Goal: Task Accomplishment & Management: Use online tool/utility

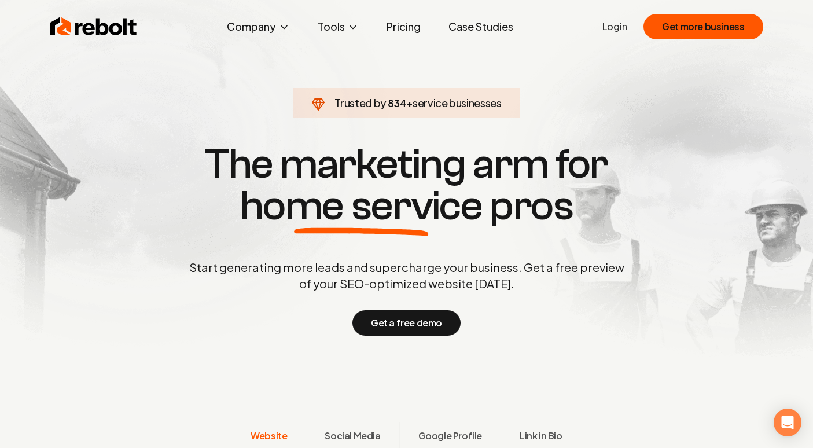
click at [619, 28] on link "Login" at bounding box center [614, 27] width 25 height 14
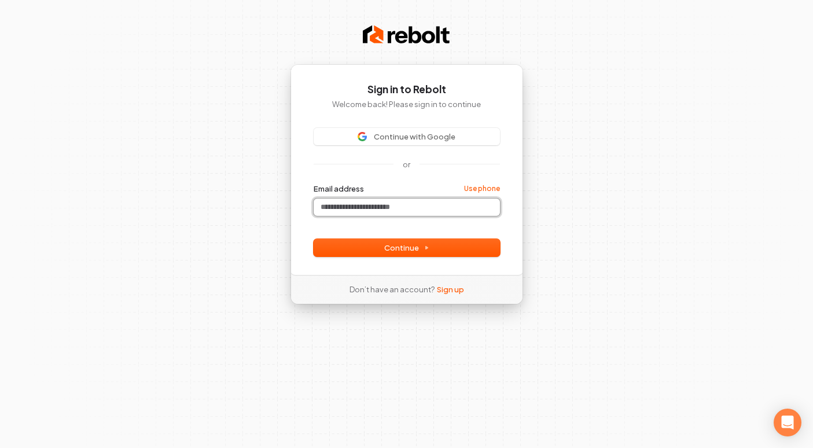
click at [391, 204] on input "Email address" at bounding box center [407, 206] width 186 height 17
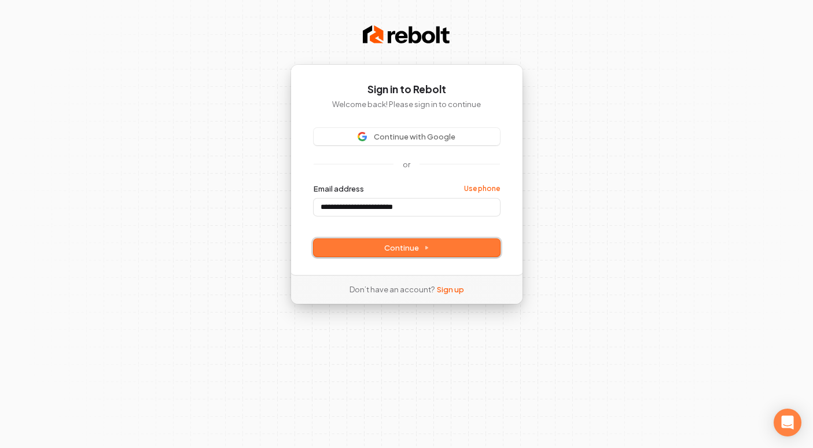
click at [368, 249] on button "Continue" at bounding box center [407, 247] width 186 height 17
type input "**********"
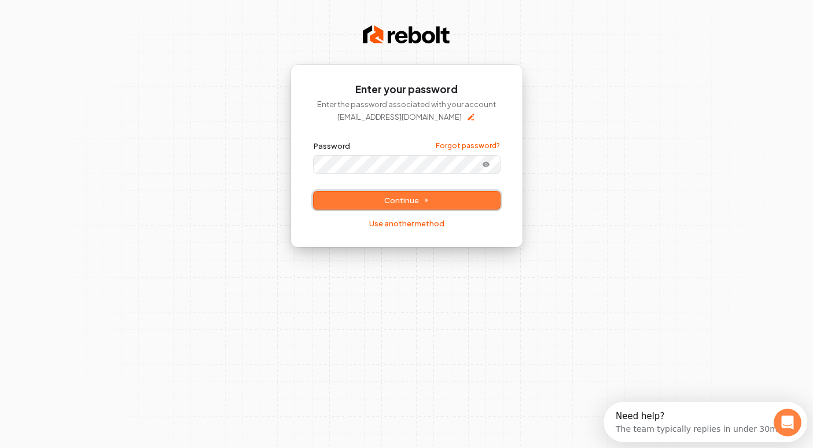
click at [380, 203] on button "Continue" at bounding box center [407, 200] width 186 height 17
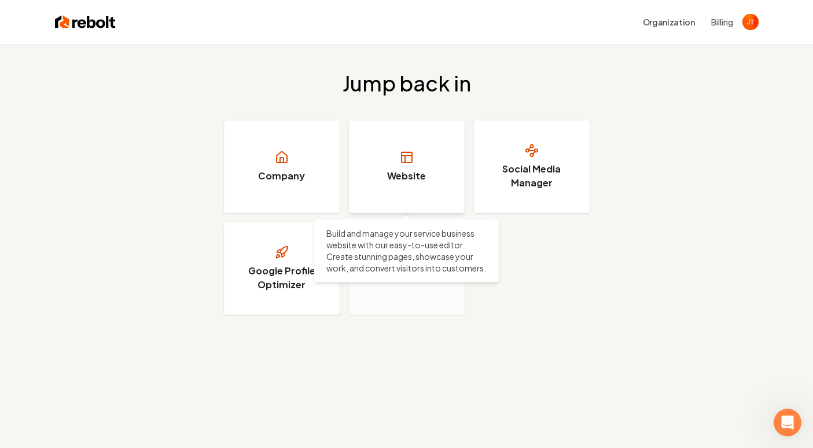
click at [388, 162] on link "Website" at bounding box center [407, 166] width 116 height 93
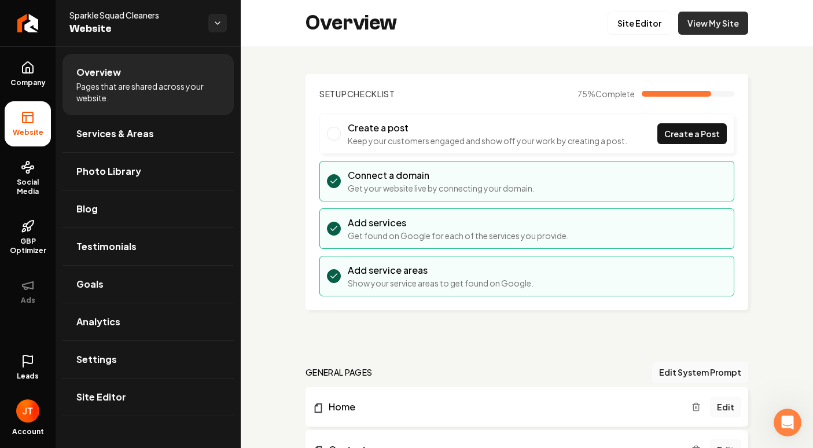
click at [719, 26] on link "View My Site" at bounding box center [713, 23] width 70 height 23
